Goal: Transaction & Acquisition: Purchase product/service

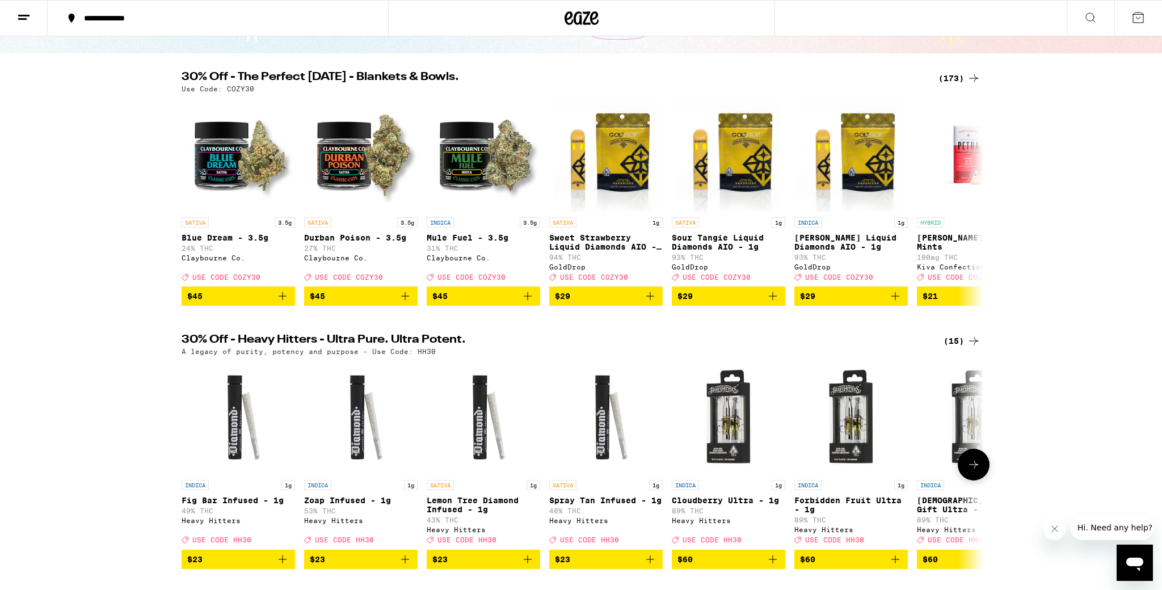
scroll to position [115, 0]
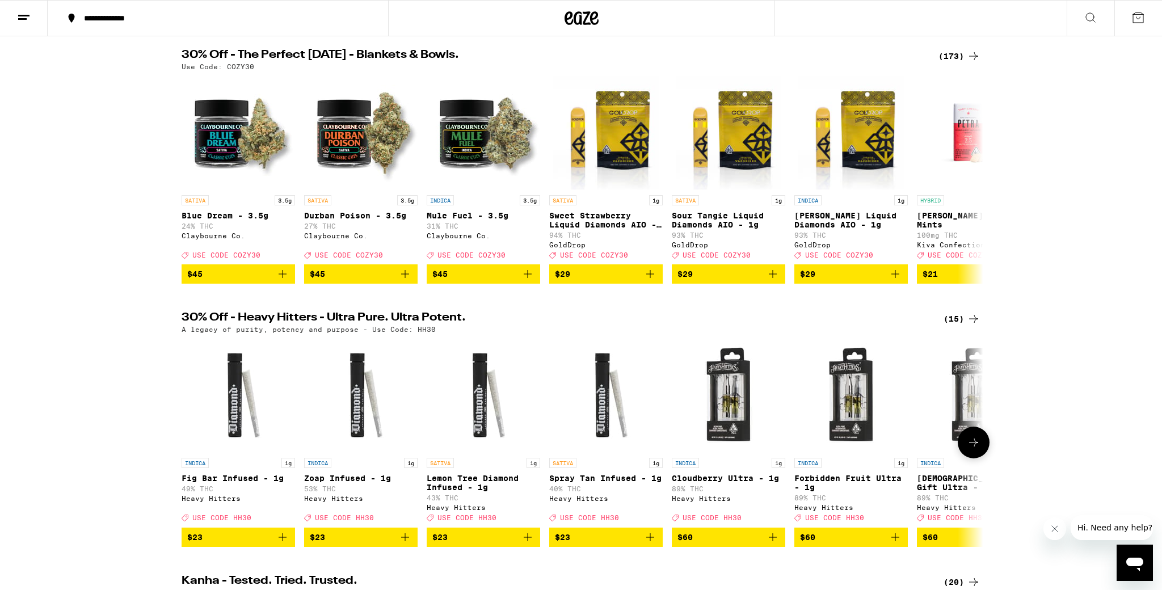
click at [651, 351] on icon at bounding box center [974, 443] width 14 height 14
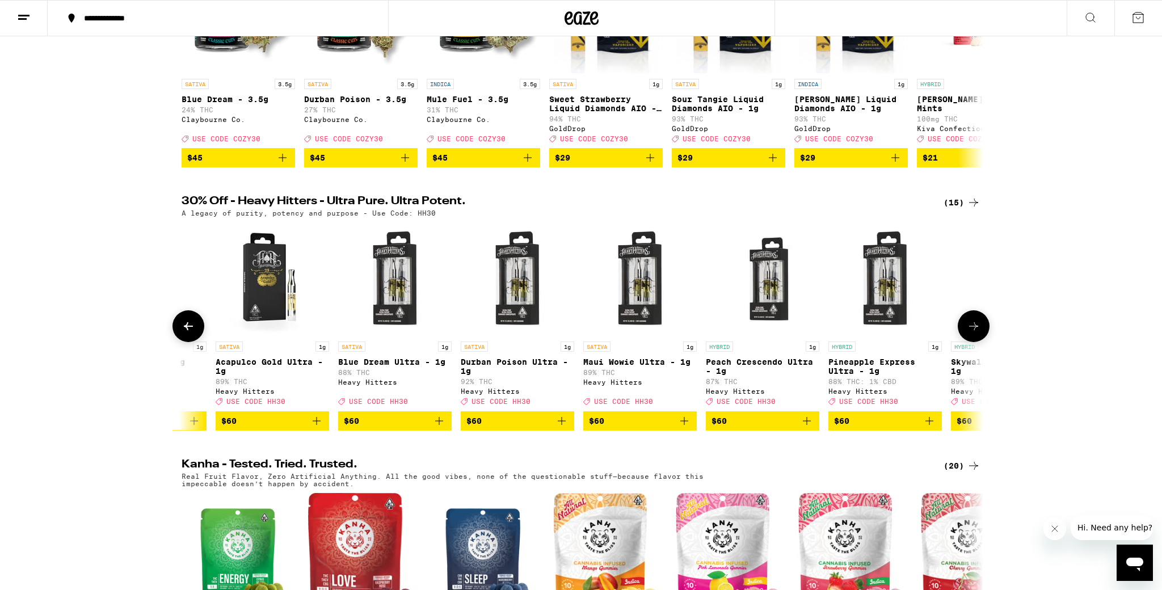
scroll to position [0, 1039]
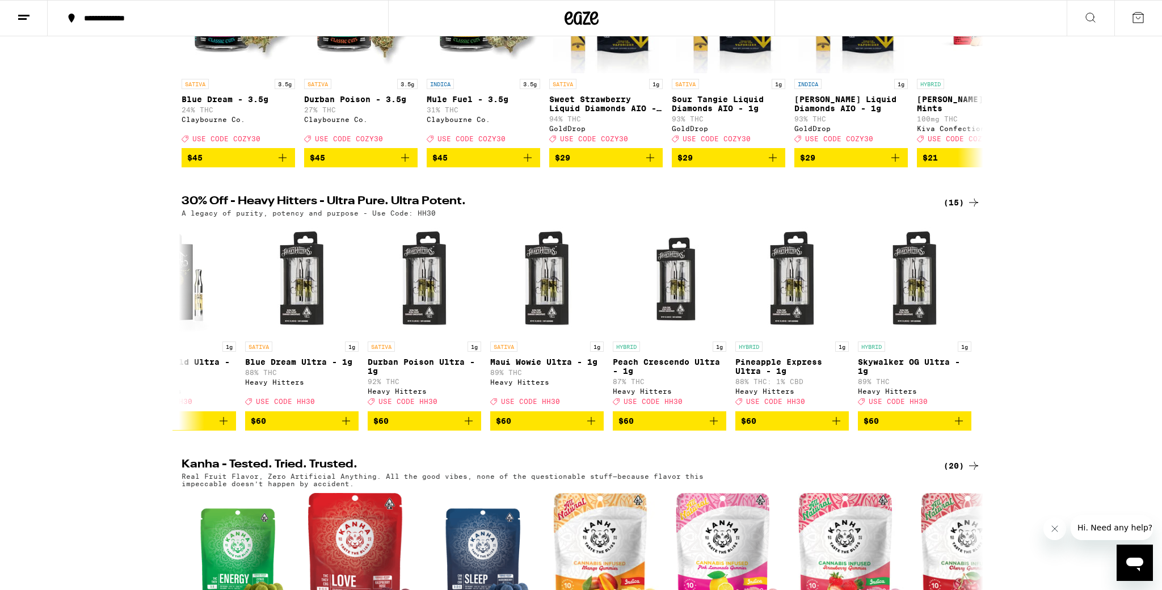
click at [651, 209] on div "(15)" at bounding box center [961, 203] width 37 height 14
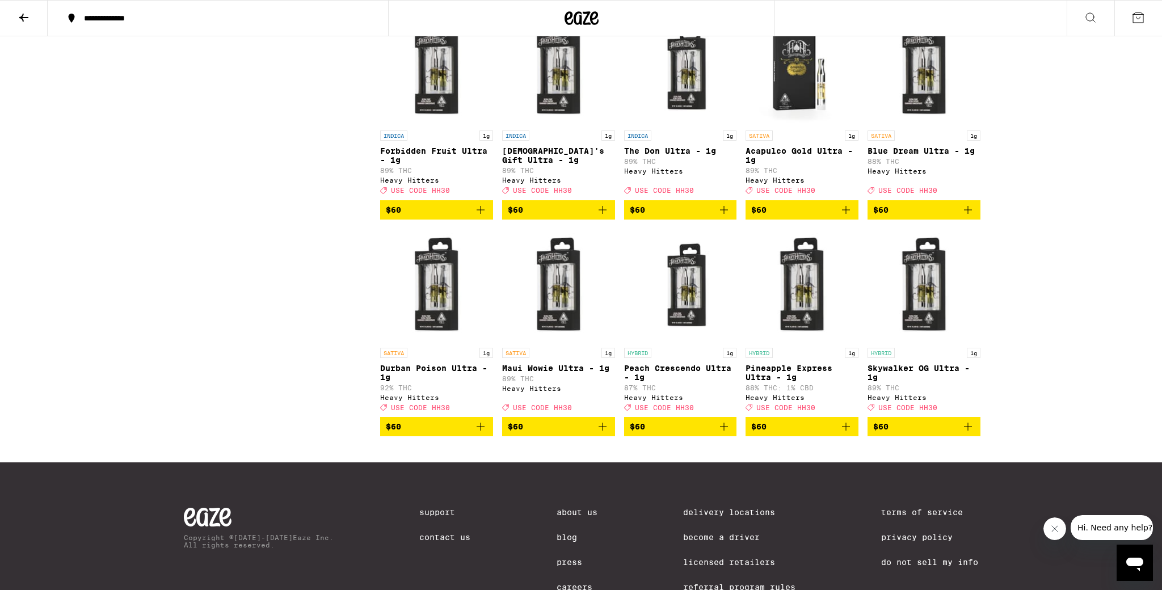
scroll to position [372, 0]
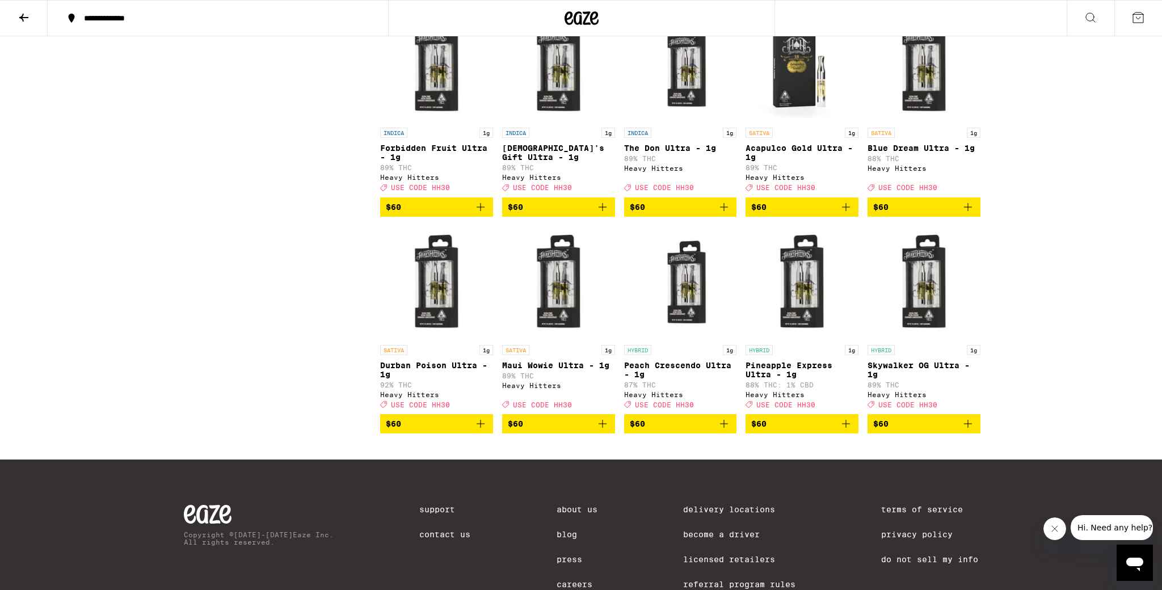
click at [479, 351] on icon "Add to bag" at bounding box center [481, 424] width 14 height 14
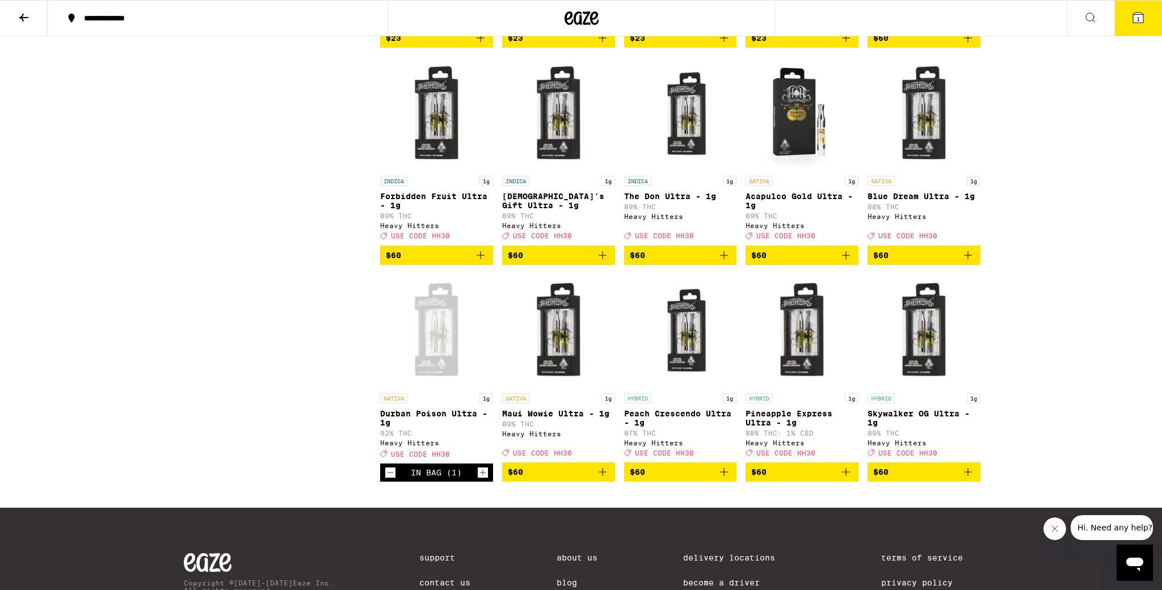
scroll to position [314, 0]
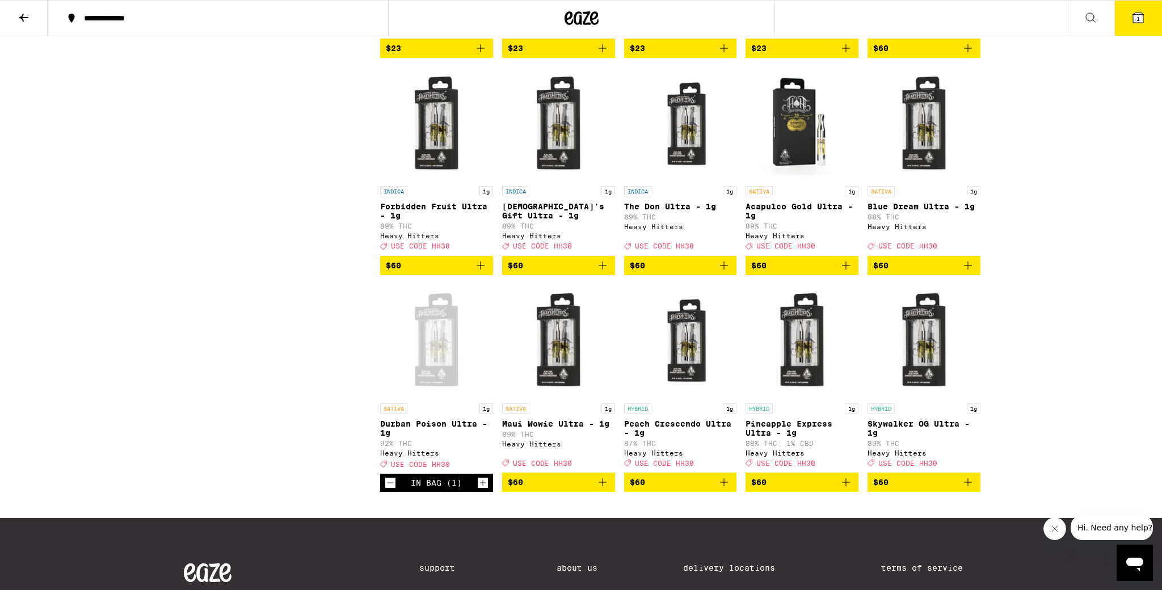
click at [480, 272] on icon "Add to bag" at bounding box center [481, 266] width 14 height 14
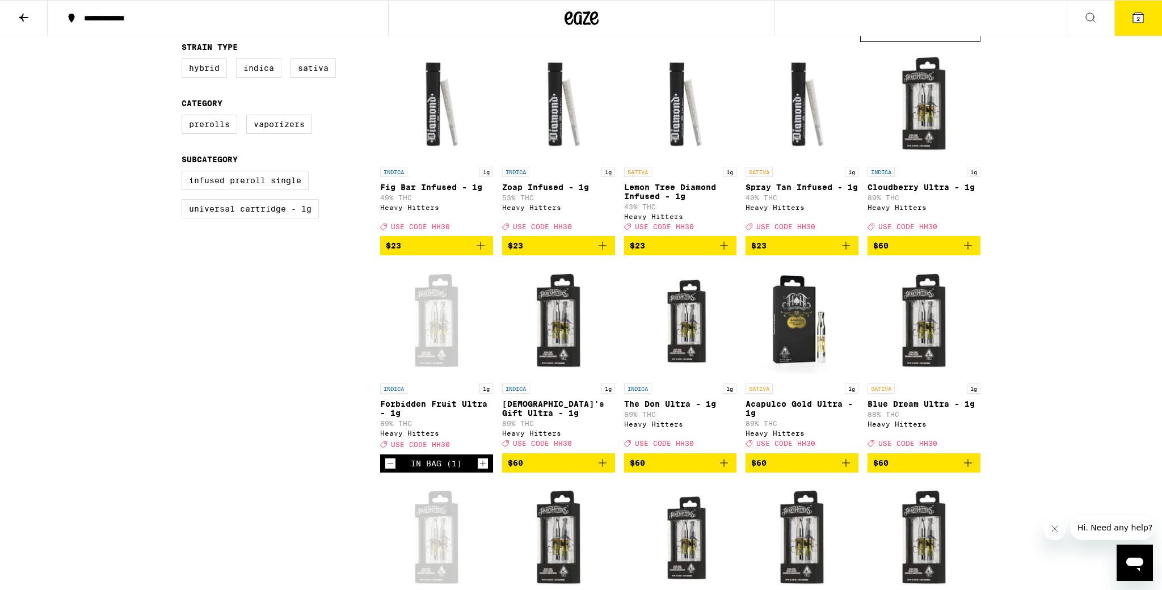
scroll to position [112, 0]
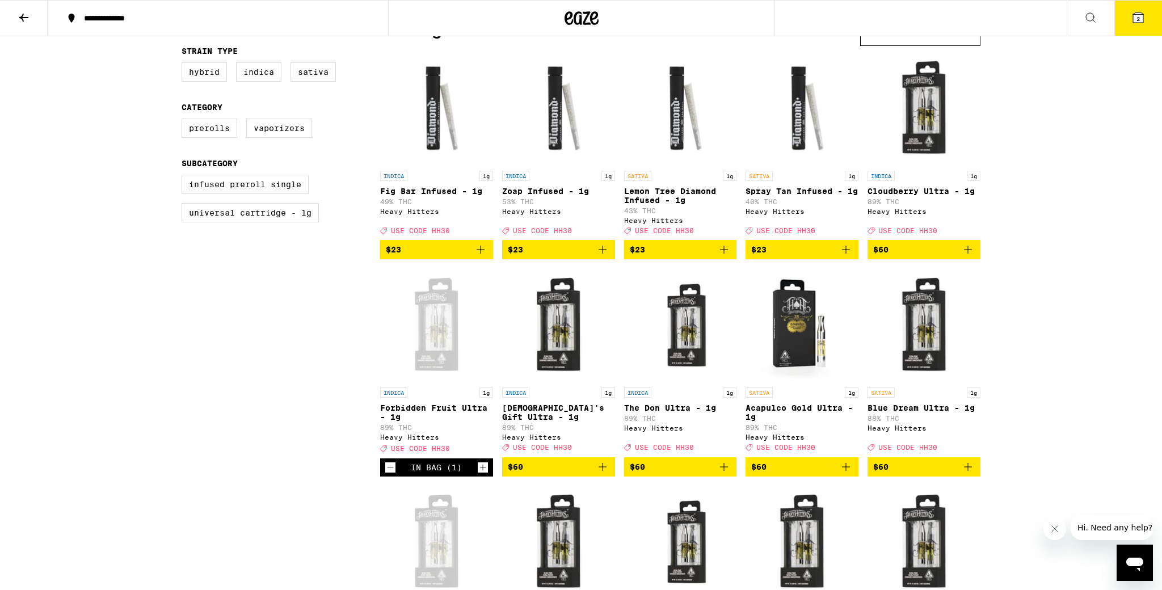
click at [651, 256] on icon "Add to bag" at bounding box center [968, 250] width 14 height 14
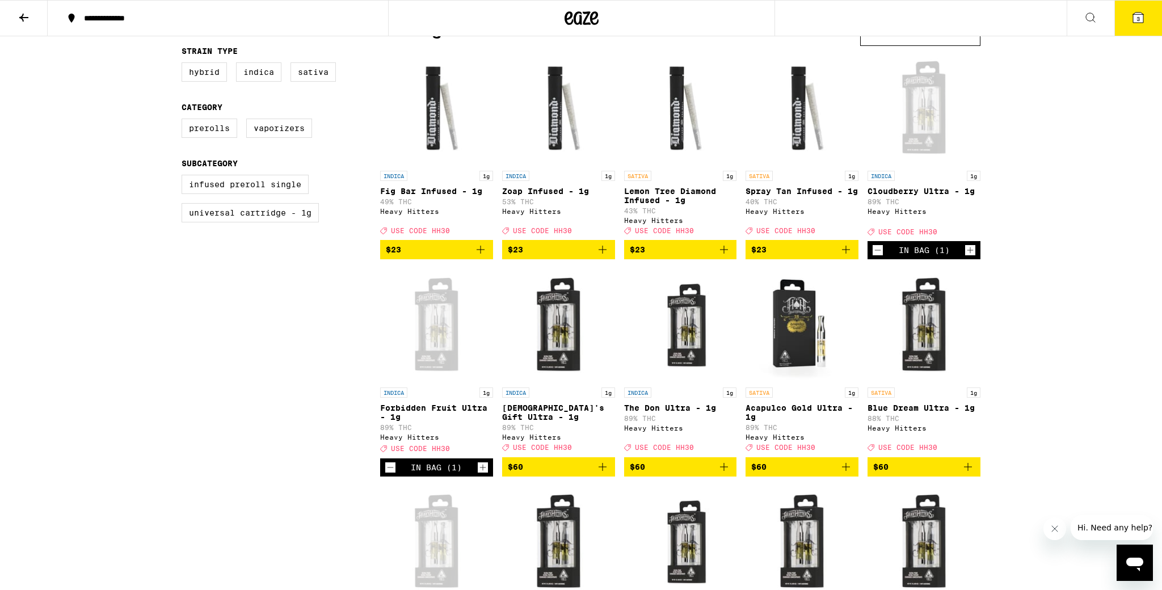
click at [651, 15] on span "3" at bounding box center [1137, 18] width 3 height 7
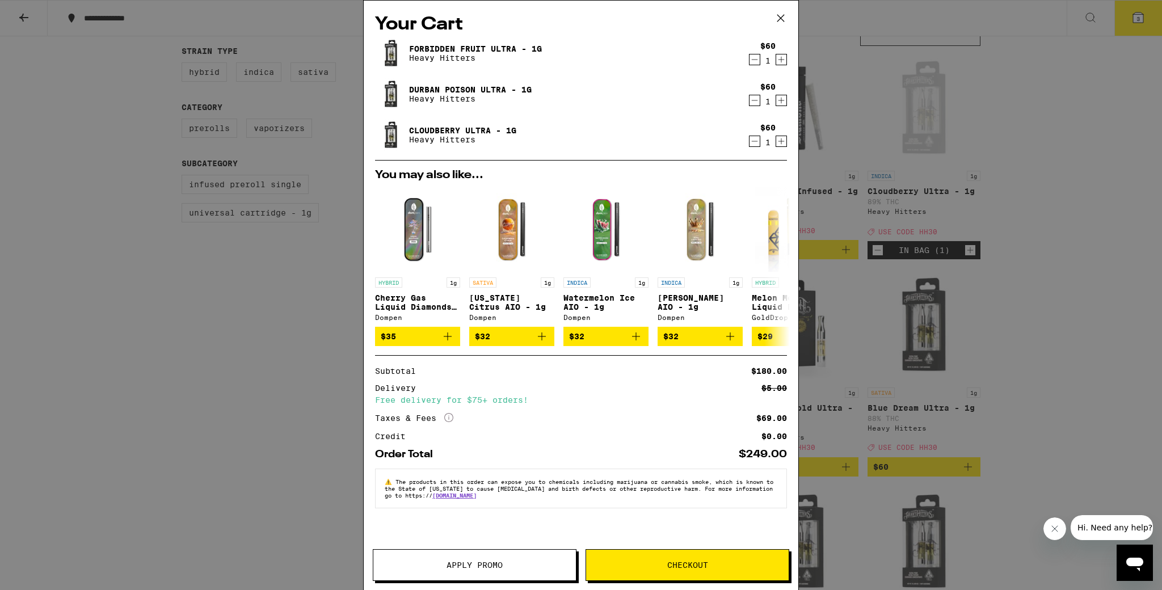
click at [501, 351] on button "Apply Promo" at bounding box center [475, 565] width 204 height 32
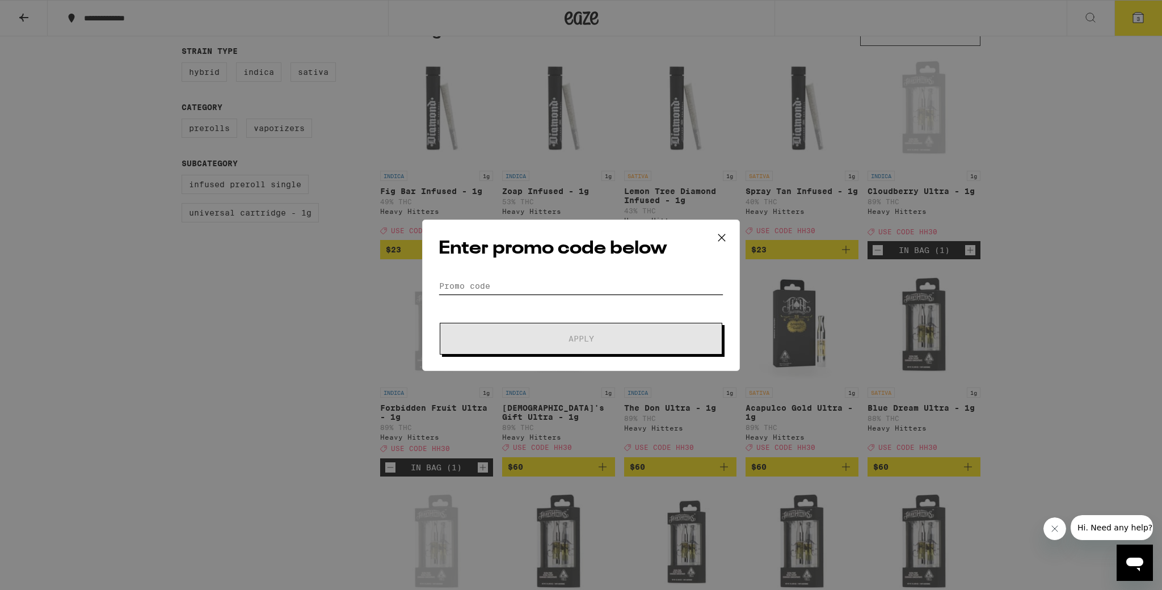
click at [478, 282] on input "Promo Code" at bounding box center [580, 285] width 285 height 17
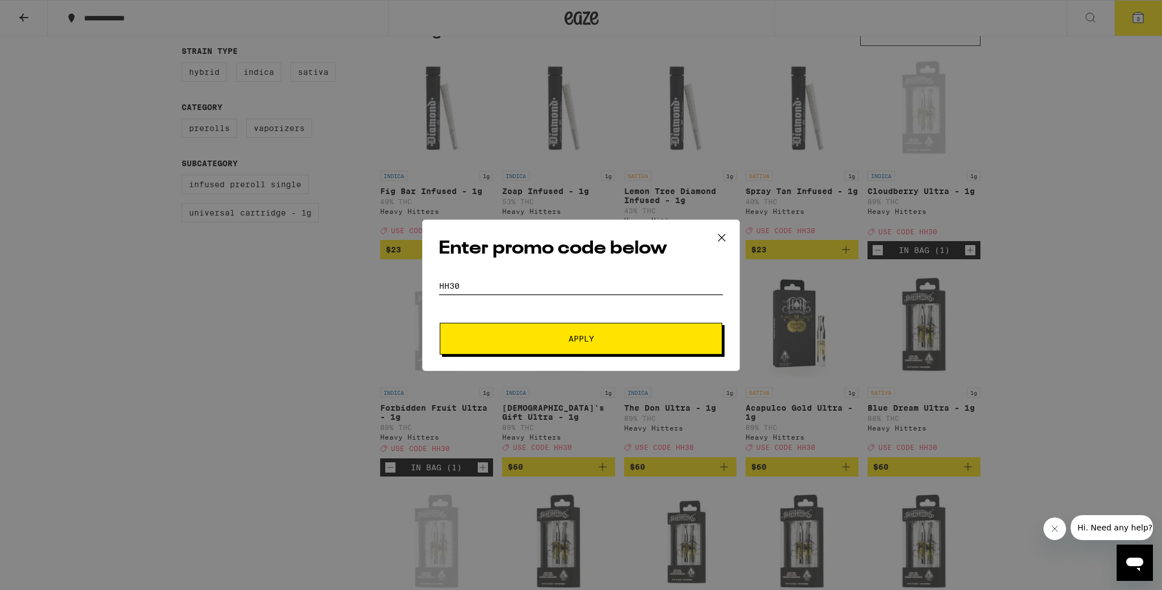
type input "hh30"
click at [571, 336] on span "Apply" at bounding box center [581, 339] width 26 height 8
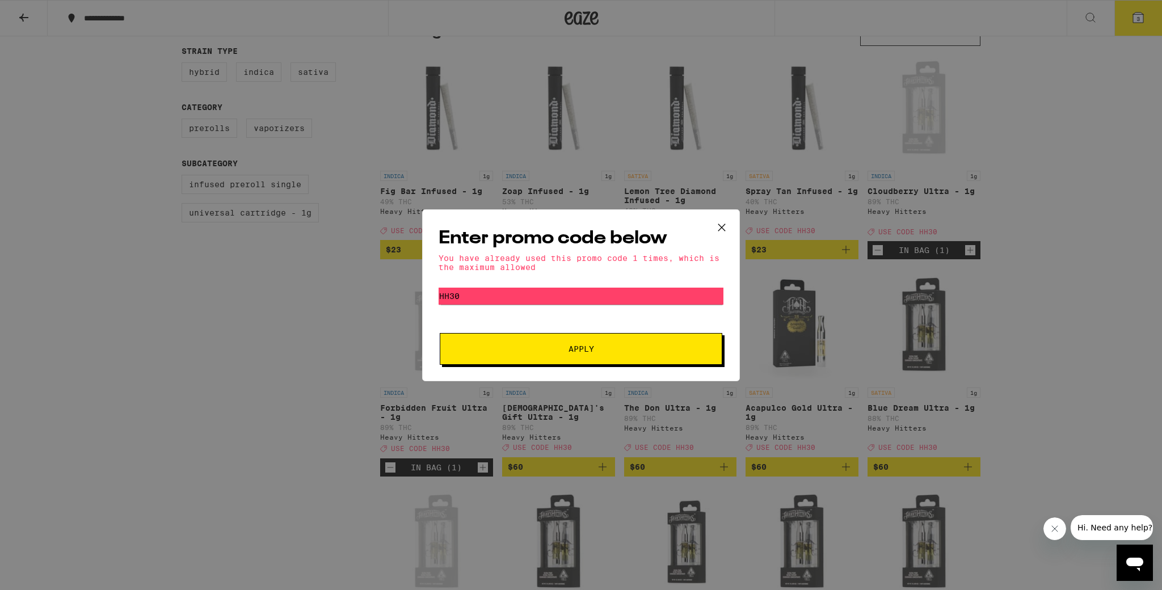
click at [651, 227] on icon at bounding box center [721, 227] width 17 height 17
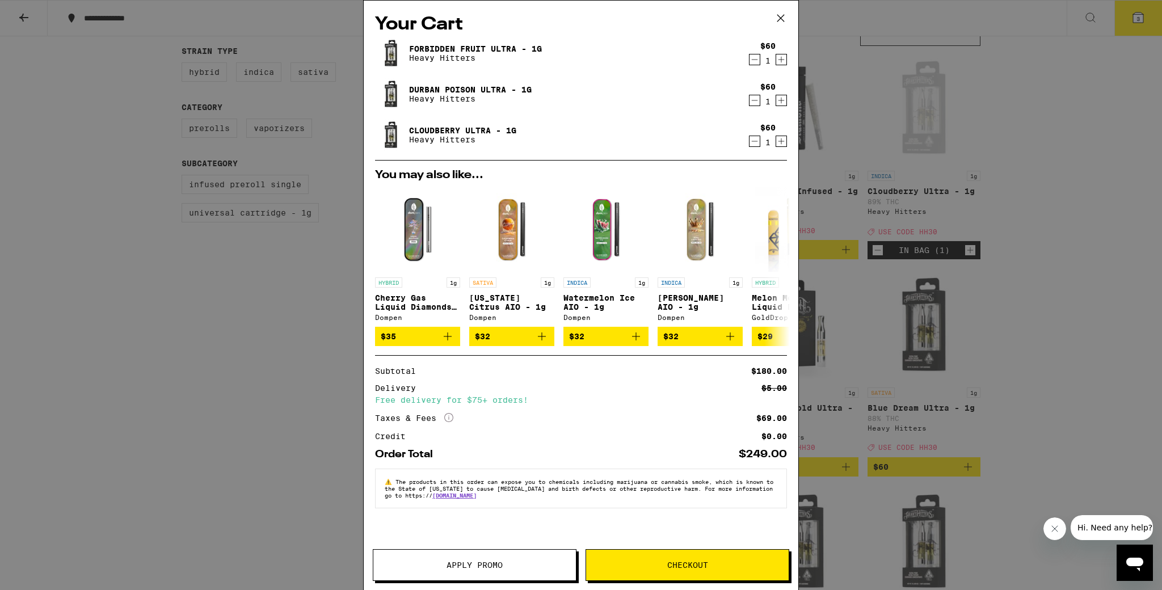
click at [651, 62] on icon "Decrement" at bounding box center [754, 60] width 10 height 14
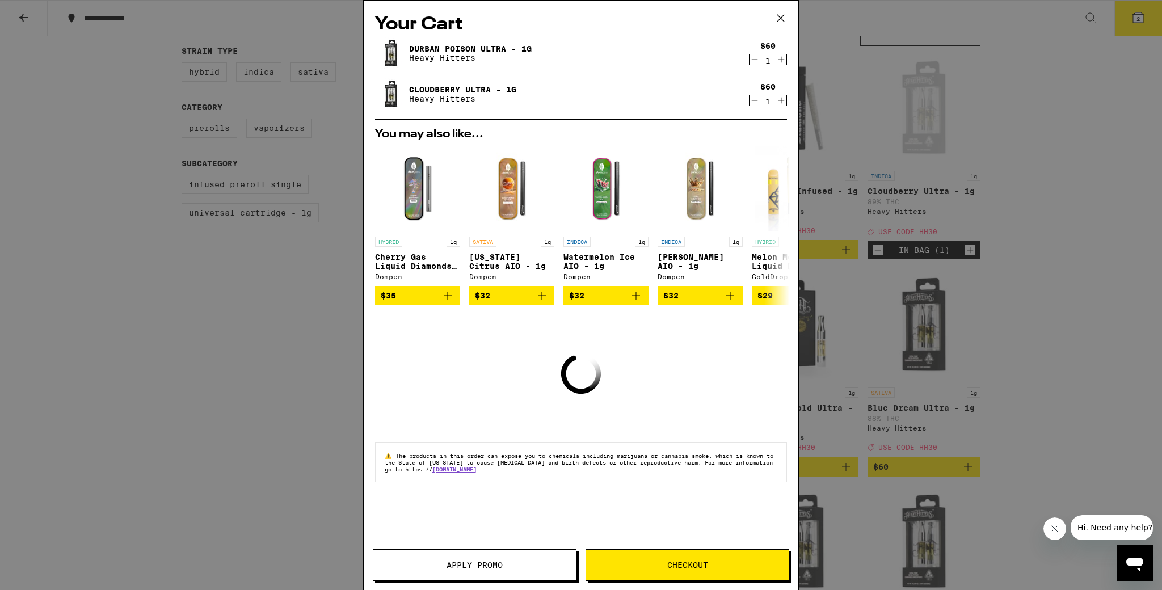
click at [651, 62] on icon "Decrement" at bounding box center [754, 60] width 10 height 14
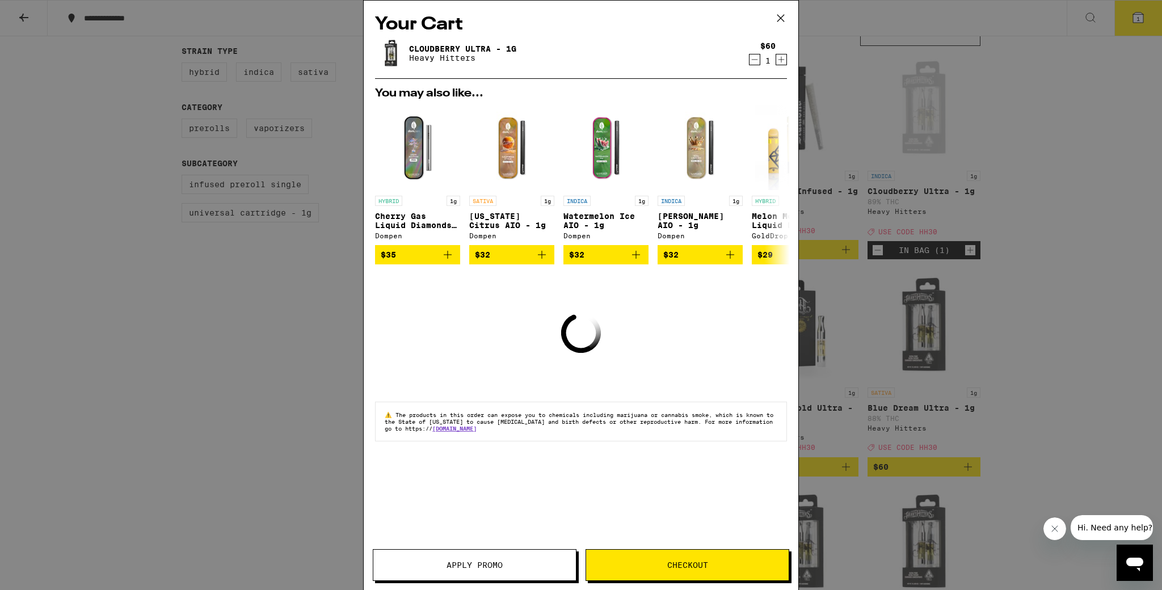
click at [651, 62] on icon "Decrement" at bounding box center [754, 60] width 10 height 14
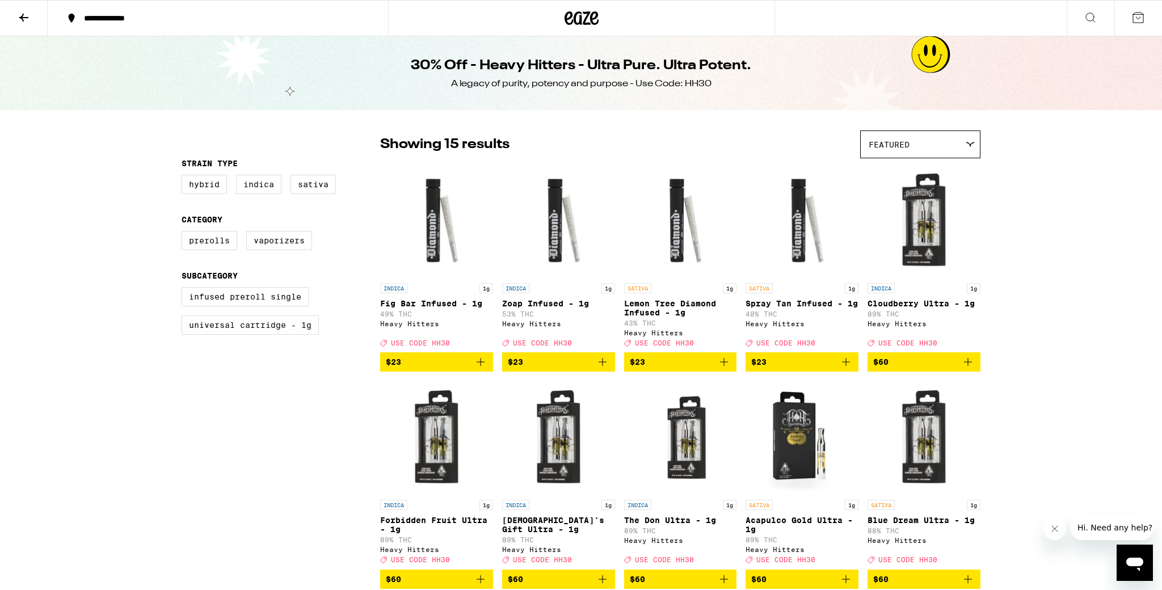
click at [22, 13] on icon at bounding box center [24, 18] width 14 height 14
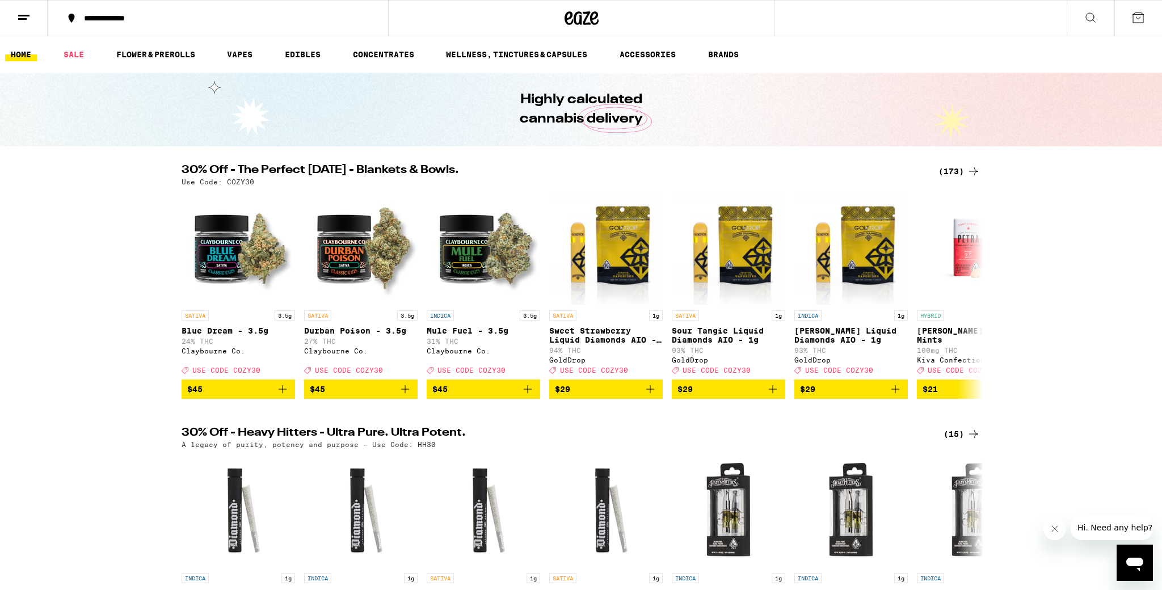
click at [651, 169] on div "(173)" at bounding box center [959, 172] width 42 height 14
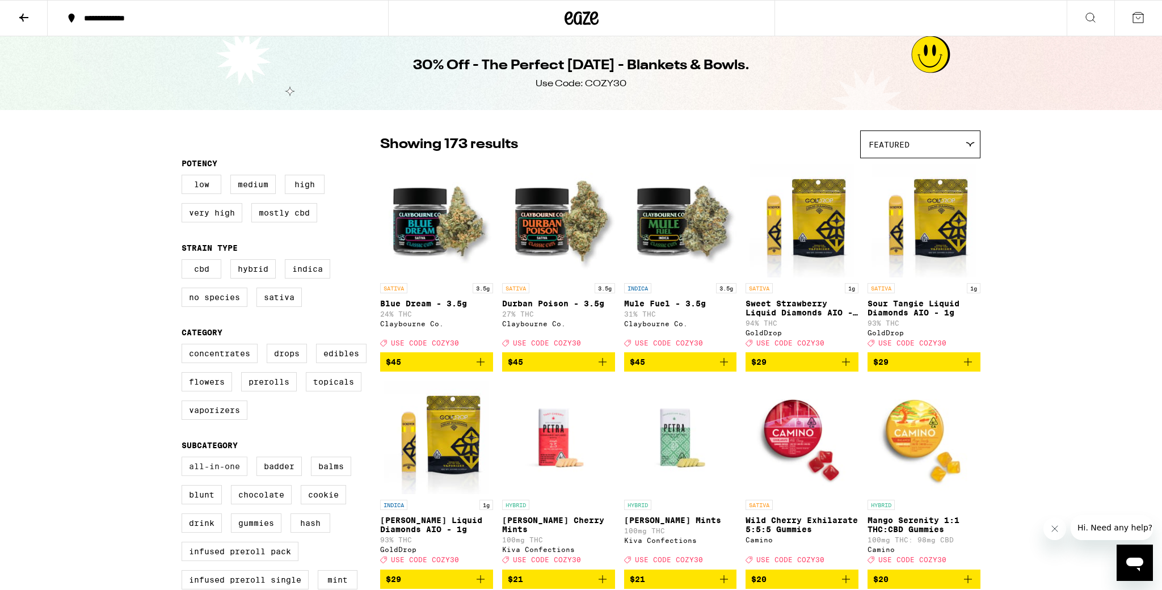
click at [195, 351] on label "All-In-One" at bounding box center [215, 466] width 66 height 19
click at [184, 351] on input "All-In-One" at bounding box center [184, 458] width 1 height 1
checkbox input "true"
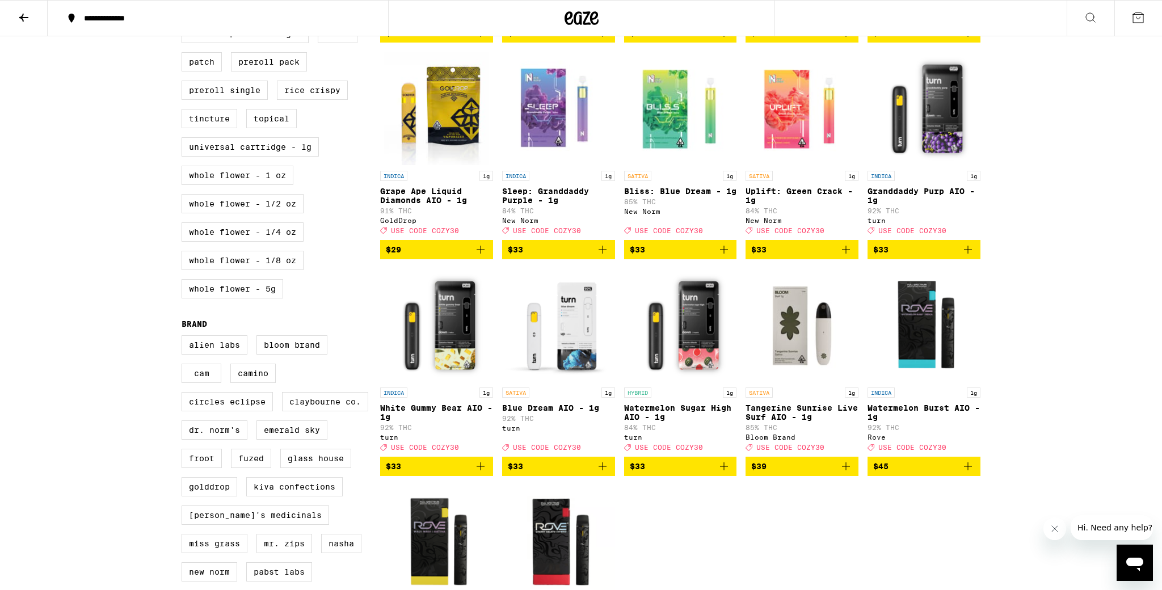
scroll to position [556, 0]
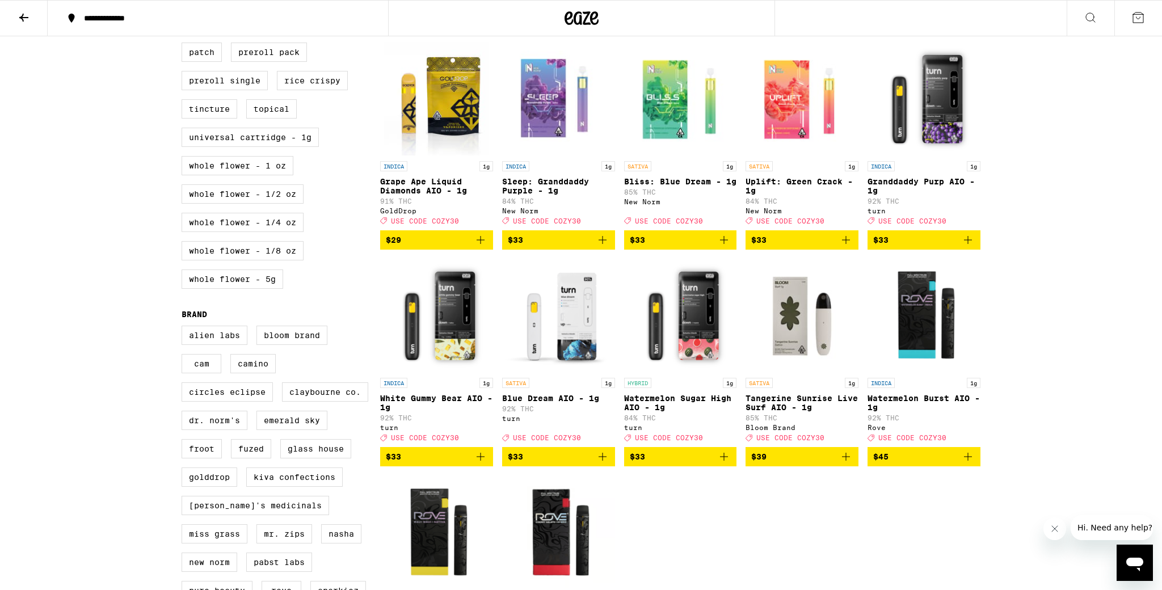
click at [604, 351] on icon "Add to bag" at bounding box center [603, 457] width 14 height 14
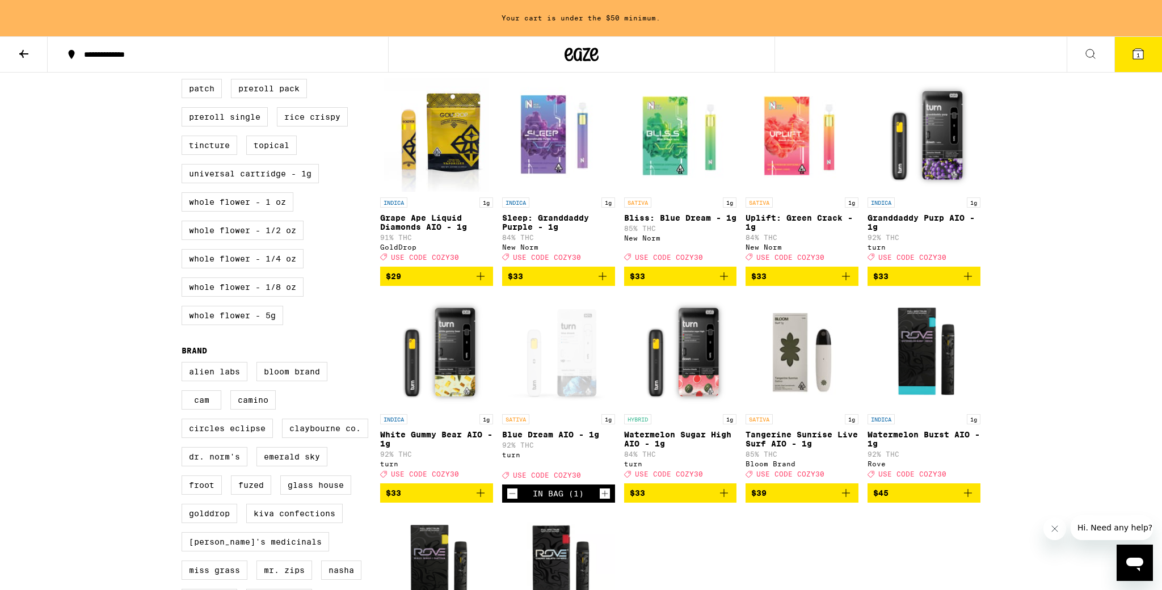
scroll to position [592, 0]
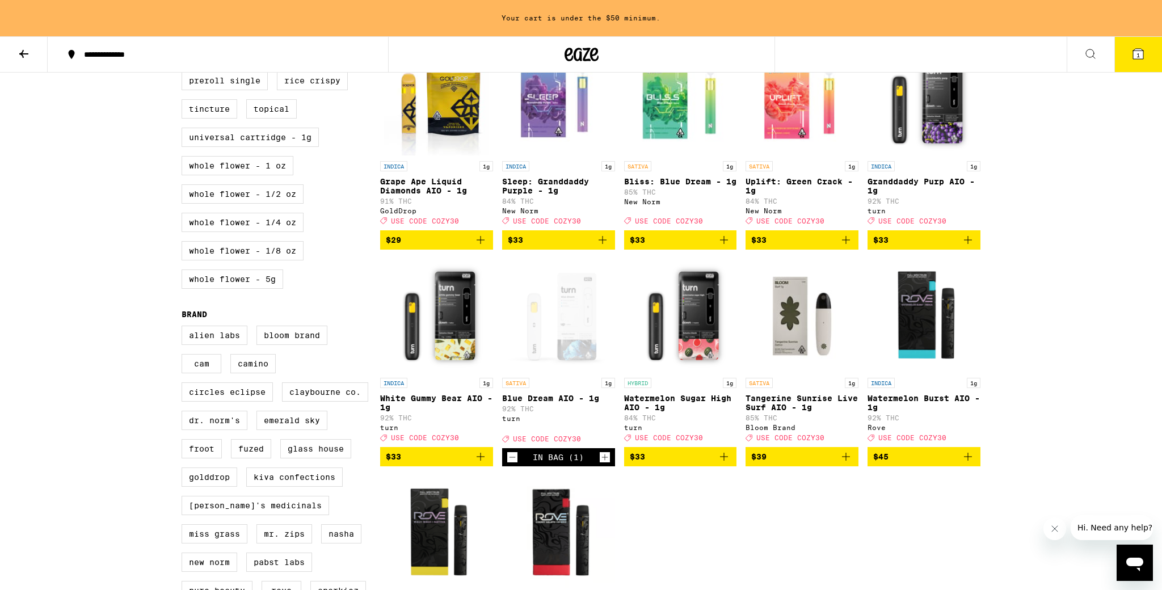
click at [651, 247] on icon "Add to bag" at bounding box center [968, 240] width 14 height 14
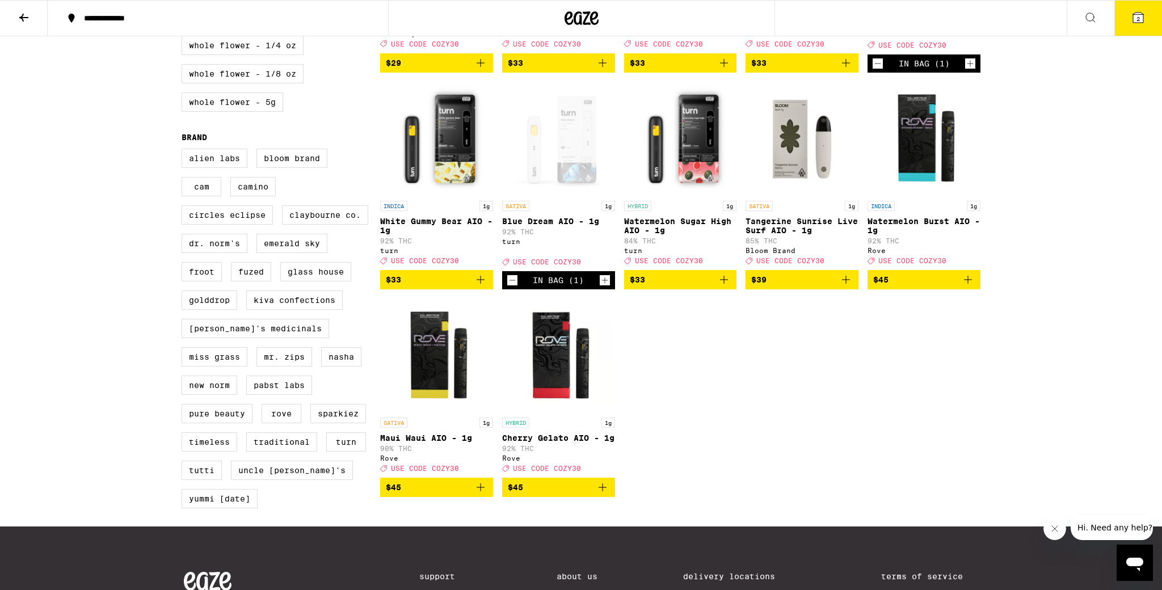
scroll to position [738, 0]
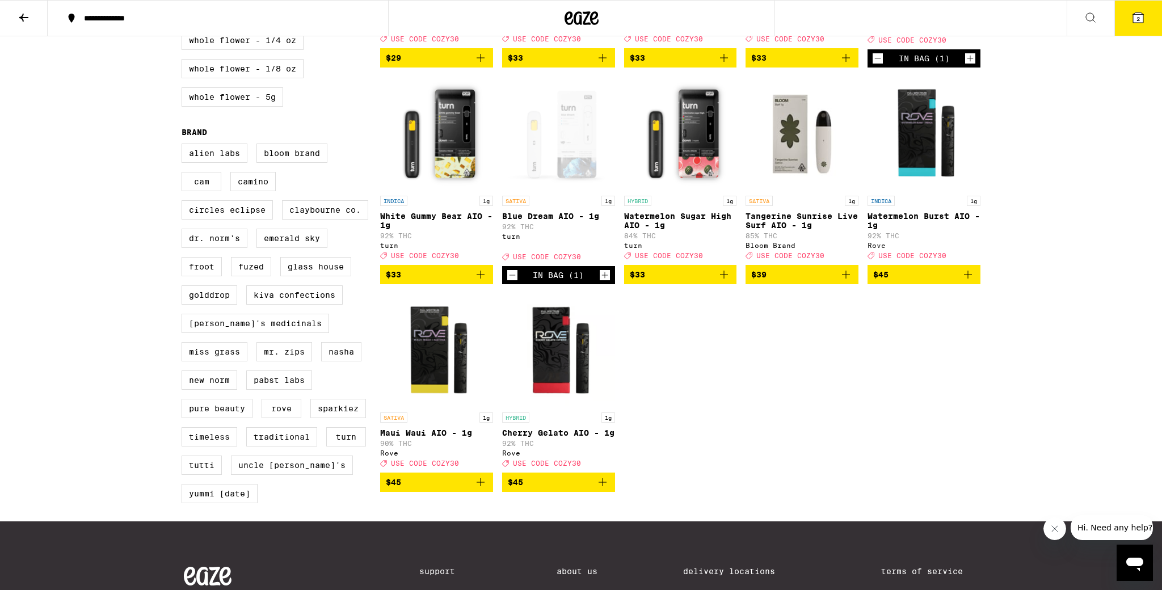
click at [651, 281] on icon "Add to bag" at bounding box center [968, 275] width 14 height 14
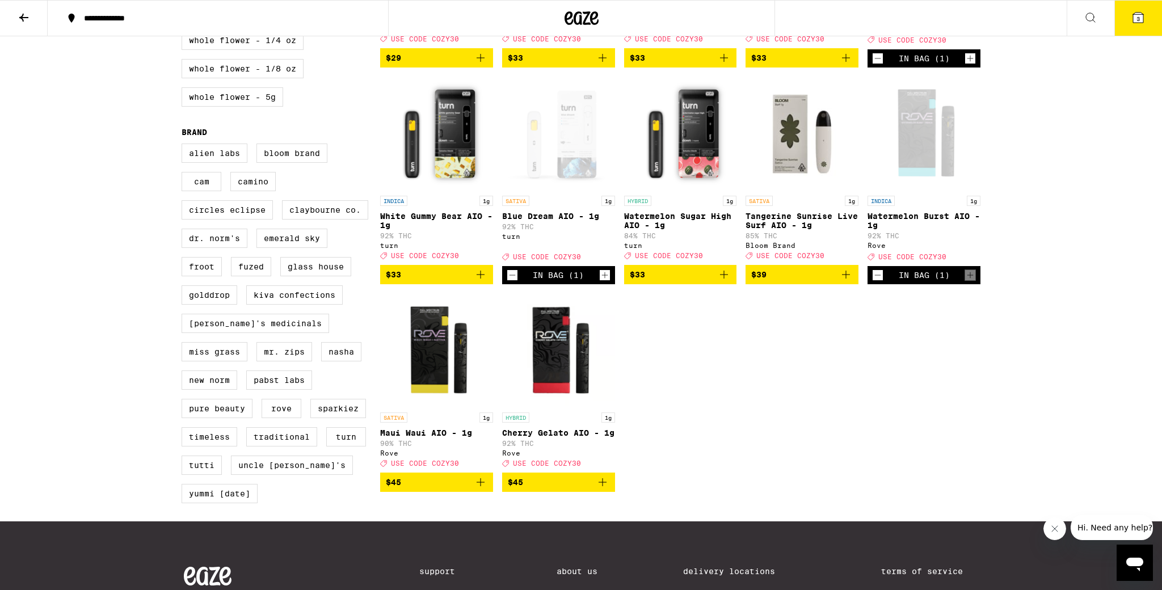
click at [477, 351] on icon "Add to bag" at bounding box center [481, 482] width 14 height 14
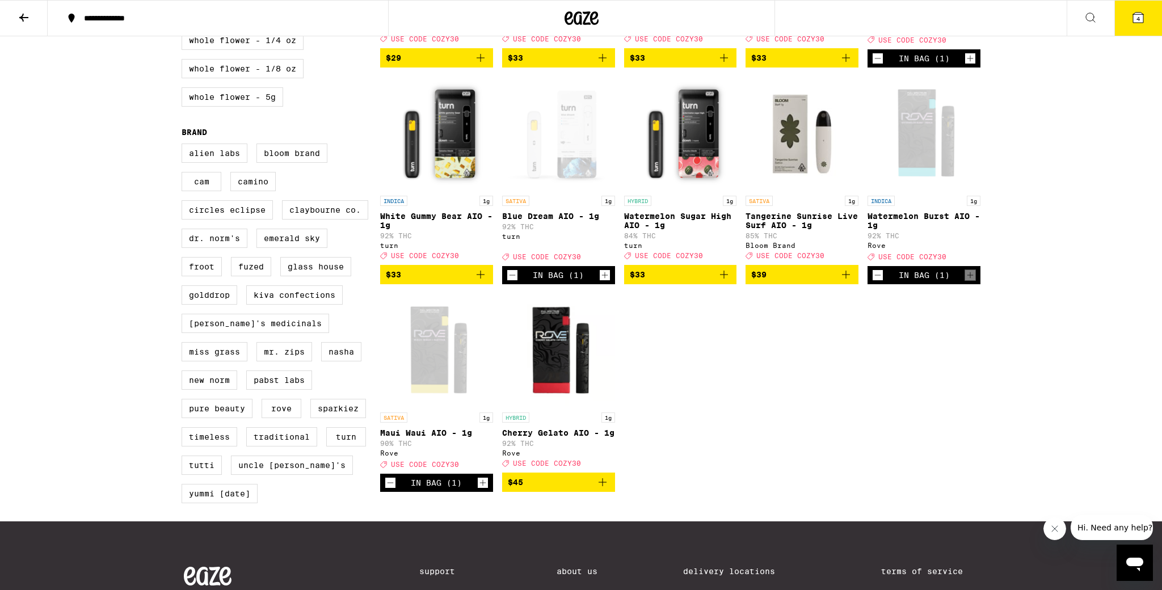
click at [597, 351] on icon "Add to bag" at bounding box center [603, 482] width 14 height 14
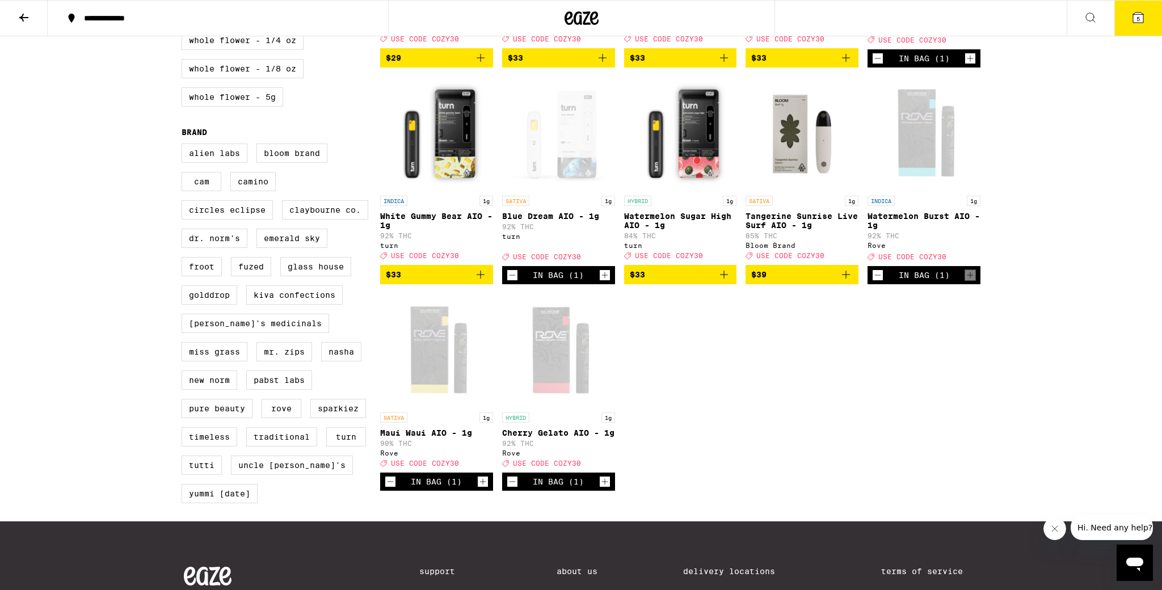
click at [651, 18] on span "5" at bounding box center [1137, 18] width 3 height 7
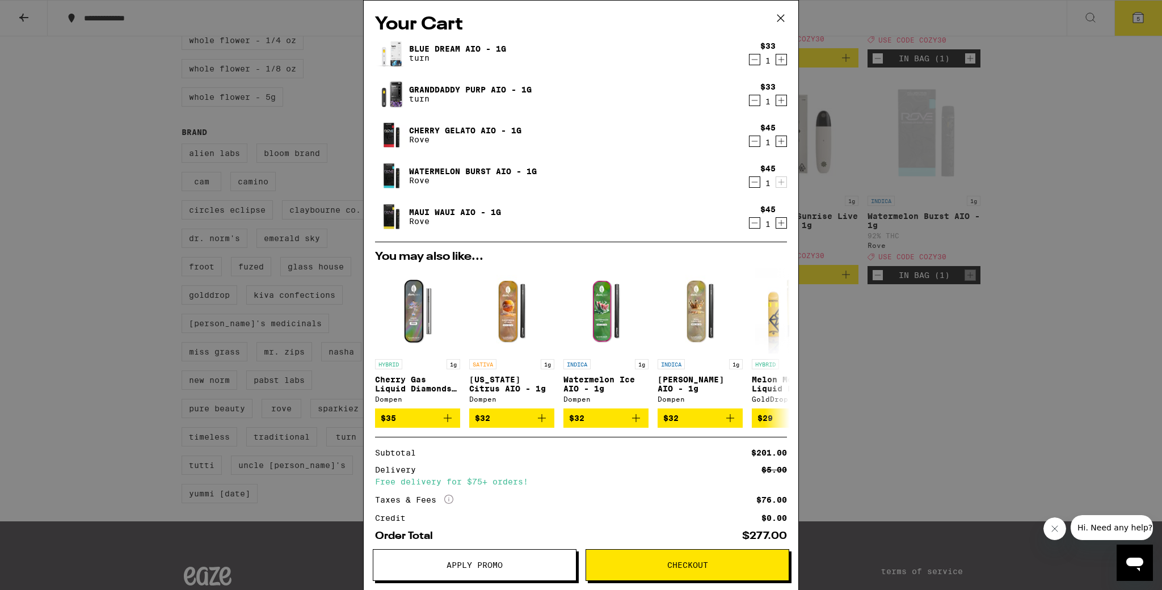
click at [516, 351] on span "Apply Promo" at bounding box center [474, 565] width 203 height 8
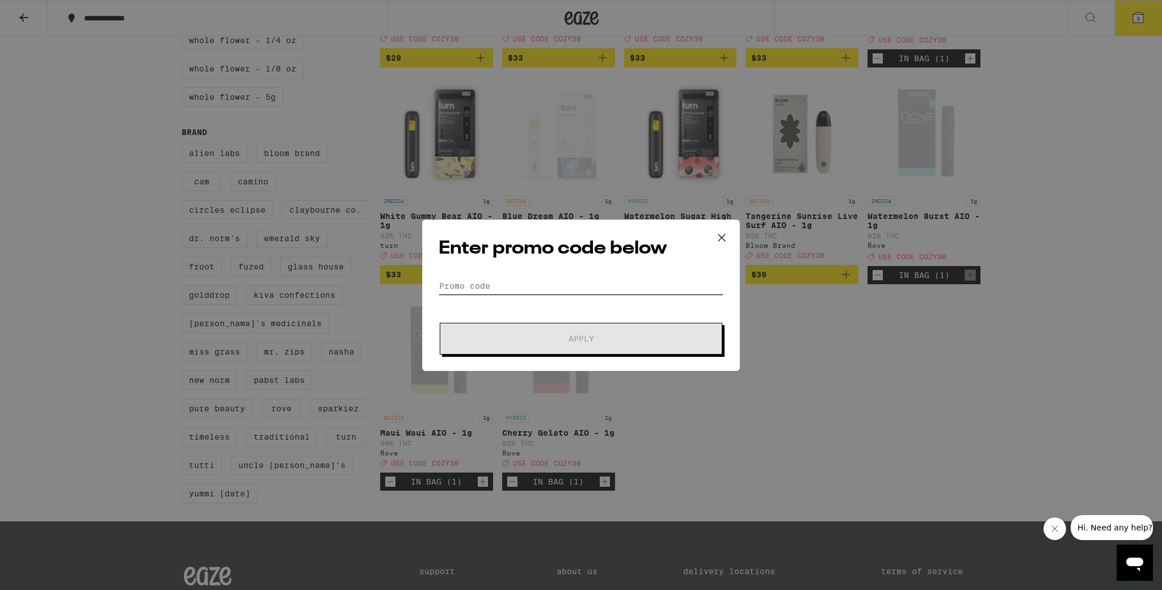
click at [483, 292] on input "Promo Code" at bounding box center [580, 285] width 285 height 17
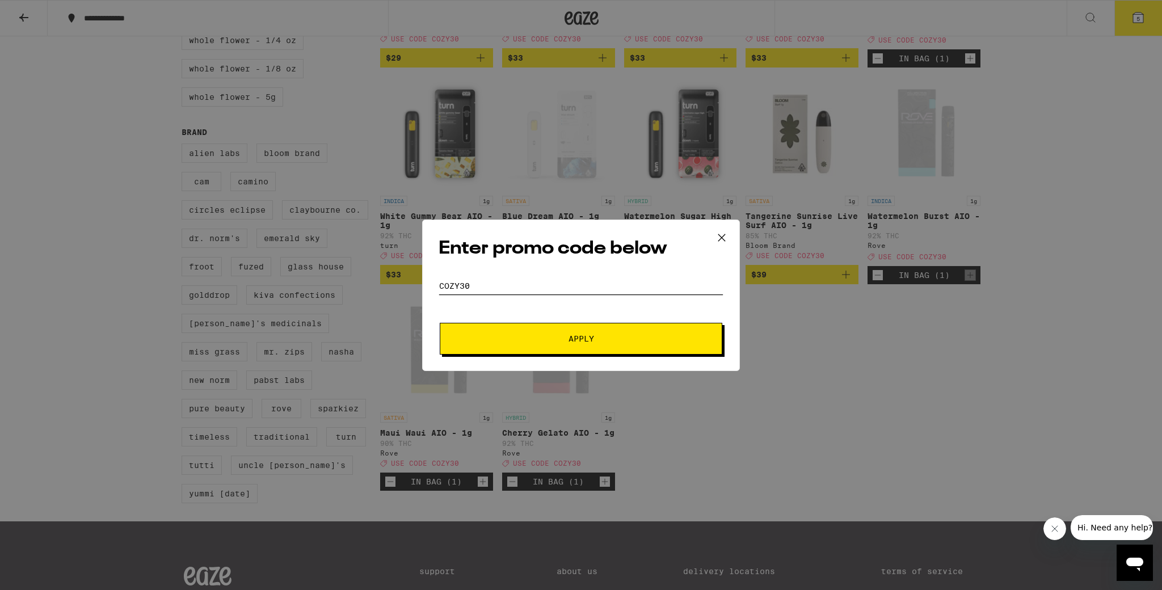
type input "cozy30"
click at [551, 335] on span "Apply" at bounding box center [581, 339] width 204 height 8
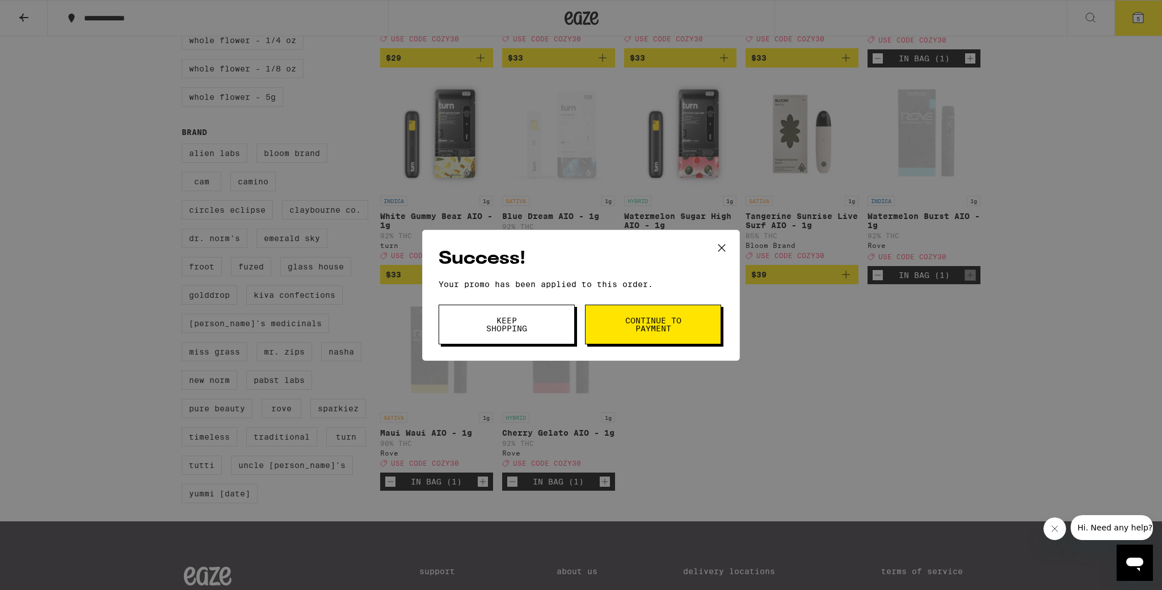
click at [615, 325] on button "Continue to payment" at bounding box center [653, 325] width 136 height 40
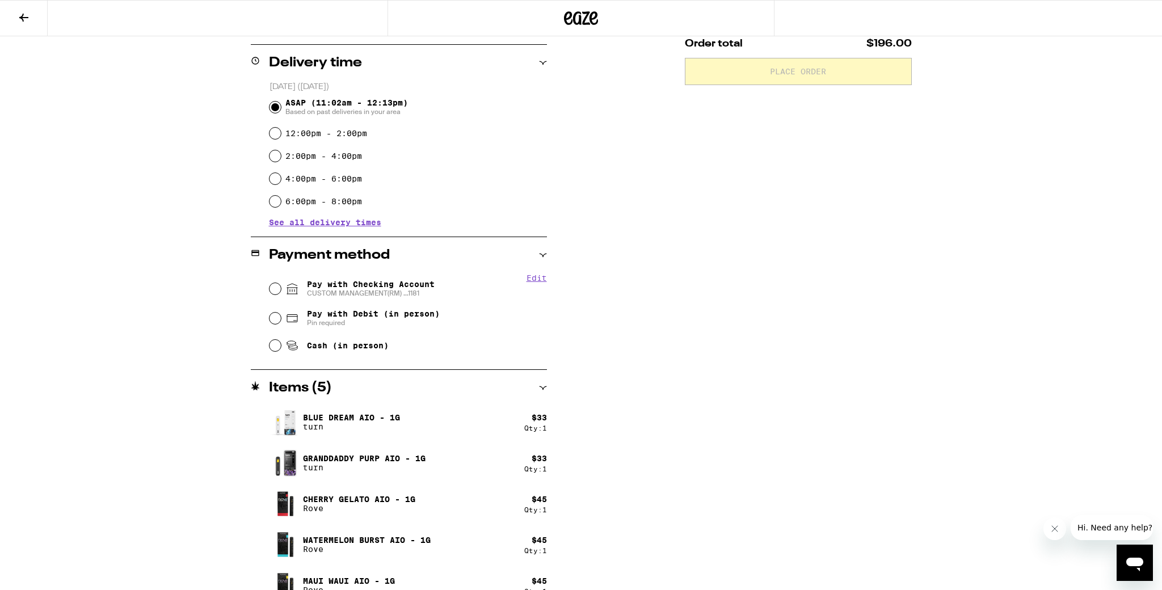
scroll to position [292, 0]
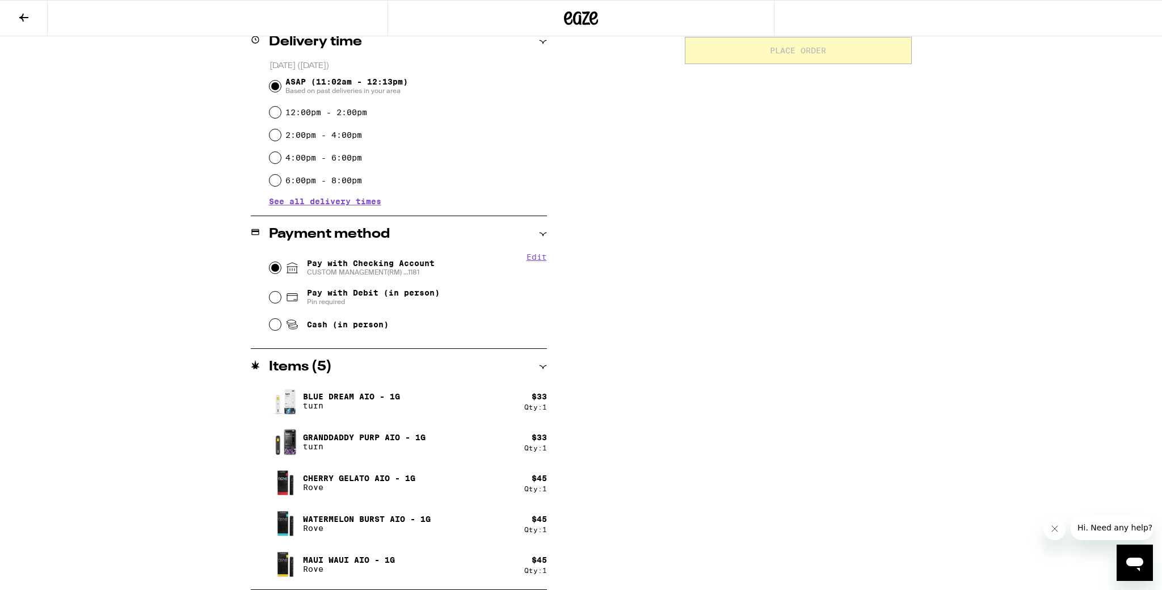
click at [277, 264] on input "Pay with Checking Account CUSTOM MANAGEMENT(RM) ...1181" at bounding box center [274, 267] width 11 height 11
radio input "true"
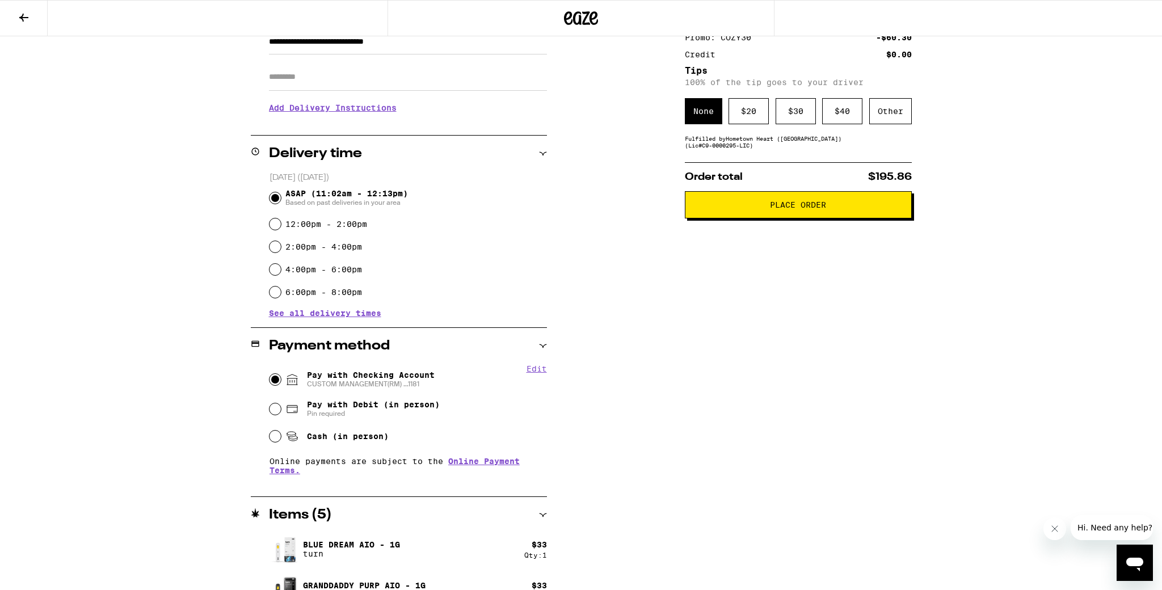
scroll to position [0, 0]
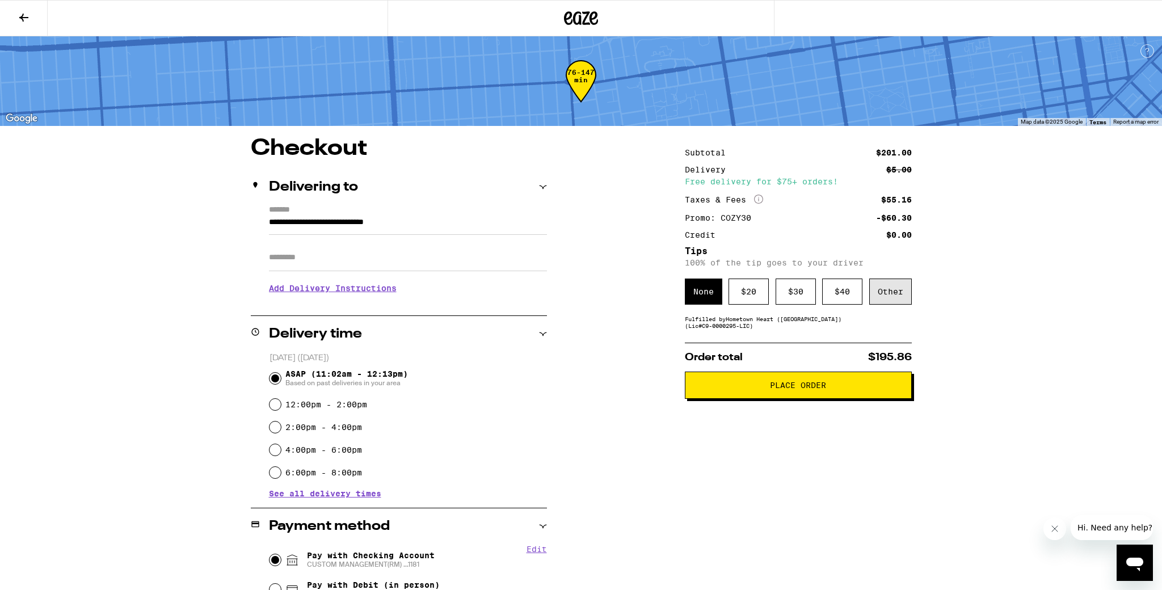
click at [651, 298] on div "Other" at bounding box center [890, 292] width 43 height 26
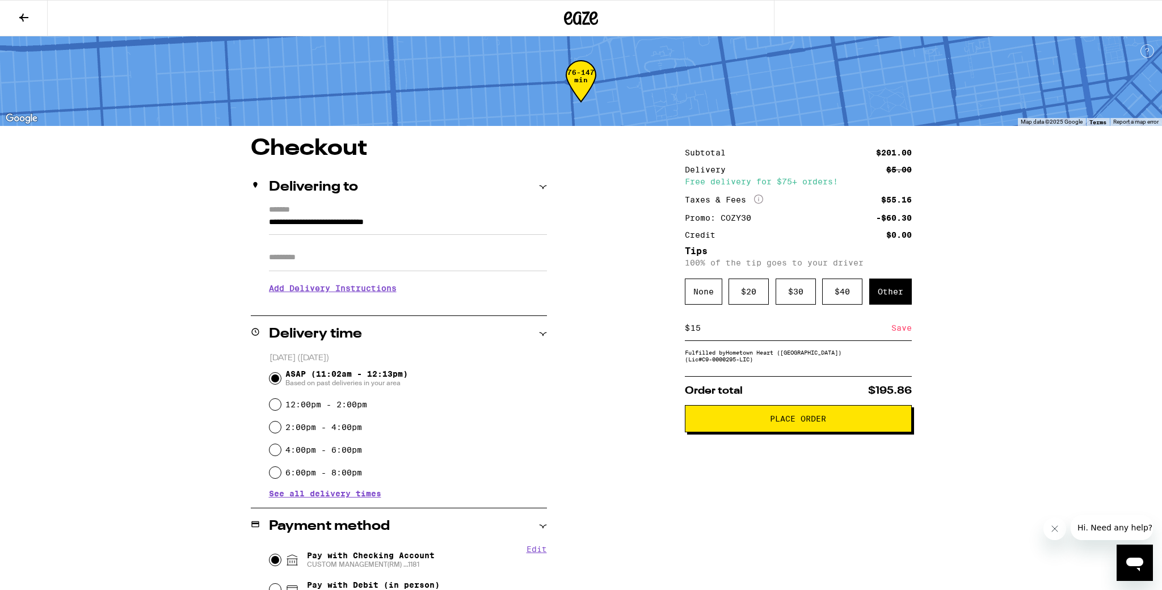
type input "15"
click at [651, 326] on div "Save" at bounding box center [901, 327] width 20 height 25
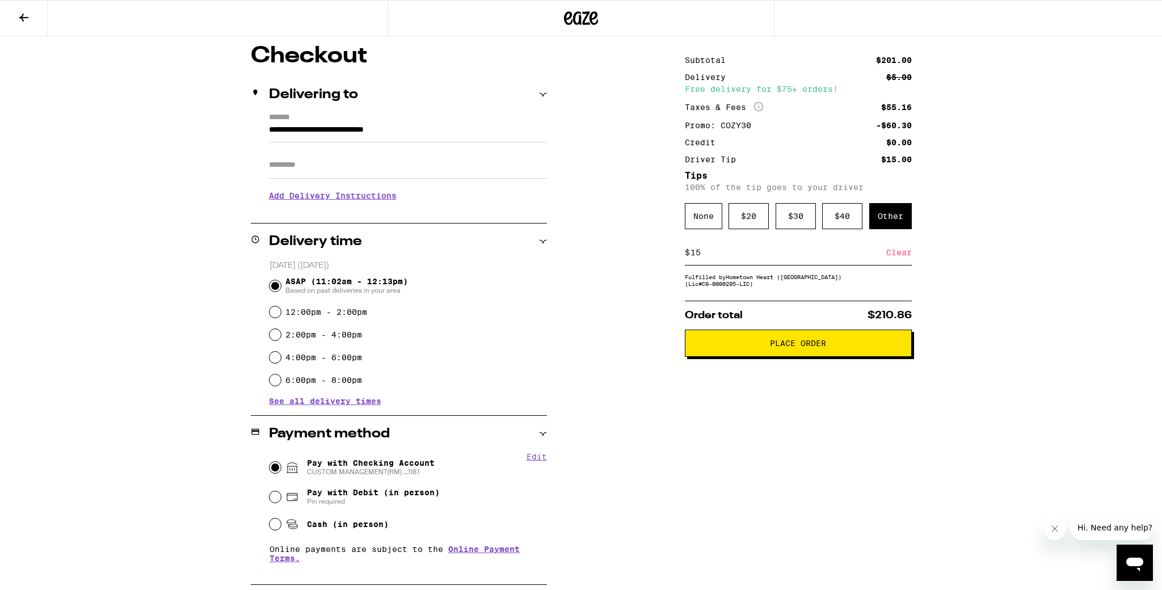
scroll to position [117, 0]
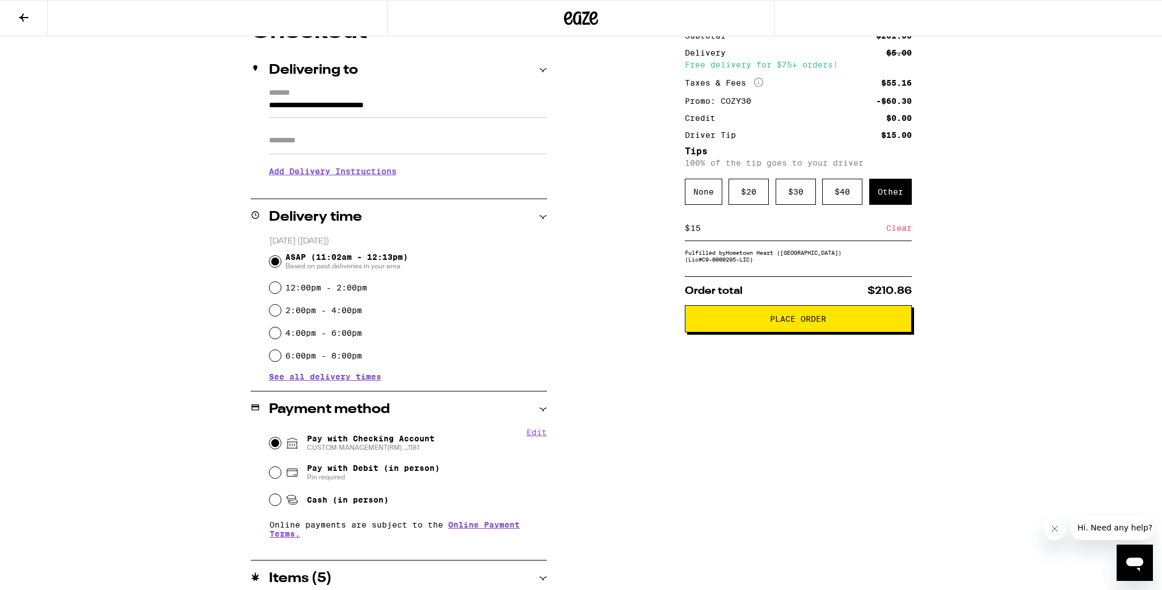
click at [651, 323] on span "Place Order" at bounding box center [798, 319] width 56 height 8
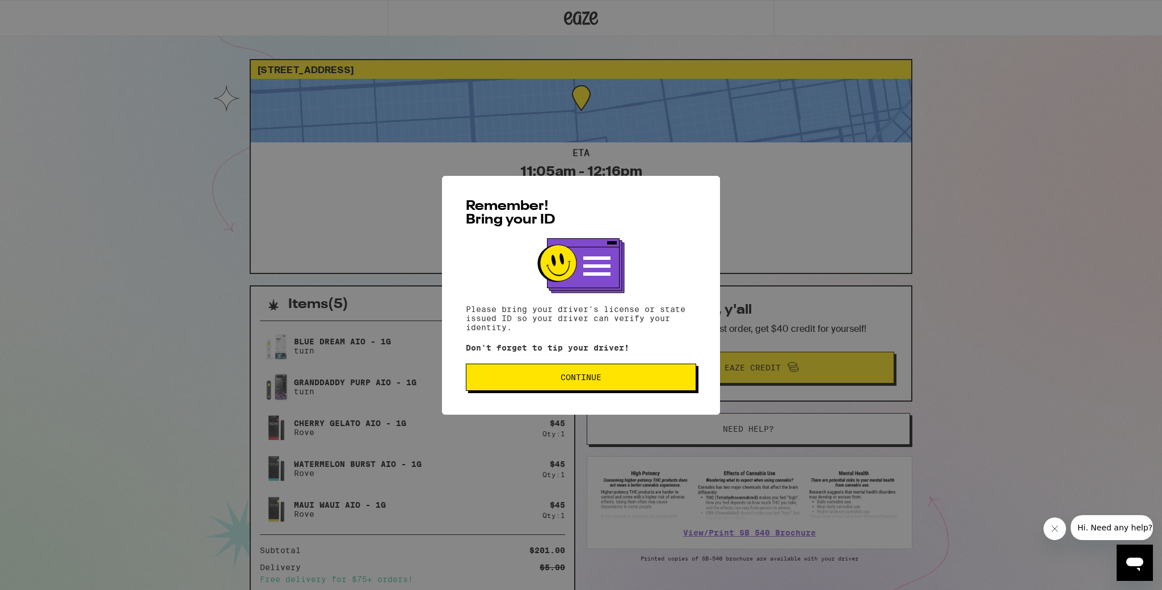
click at [600, 351] on span "Continue" at bounding box center [580, 377] width 41 height 8
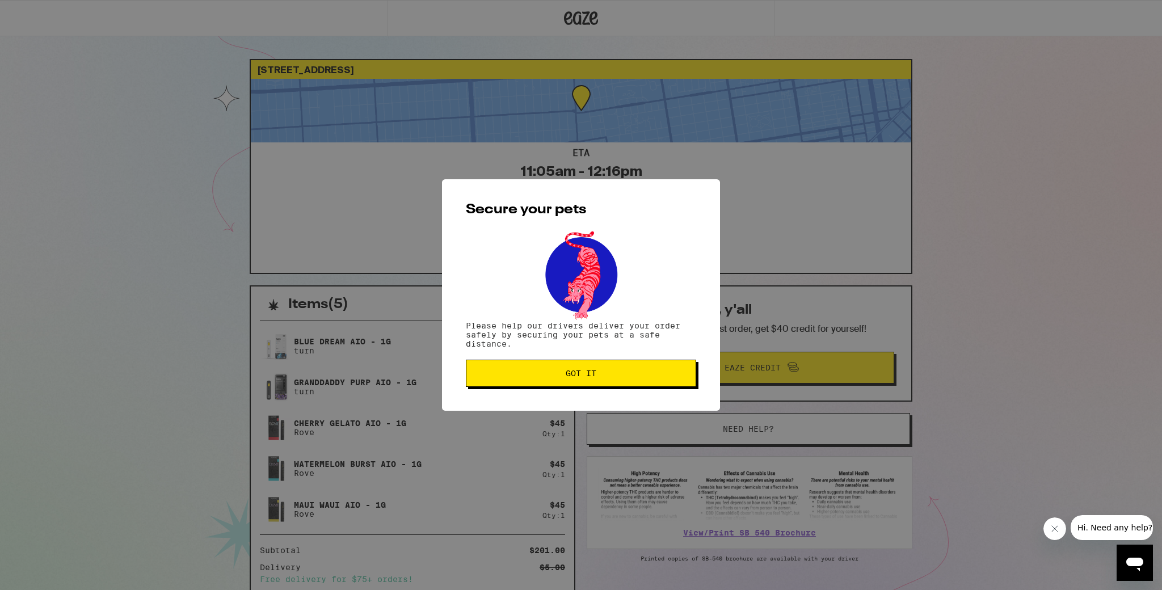
click at [600, 351] on button "Got it" at bounding box center [581, 373] width 230 height 27
